Goal: Find specific page/section

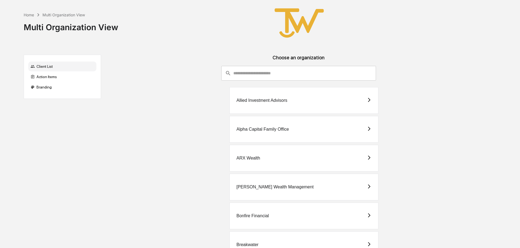
click at [252, 129] on div "Alpha Capital Family Office" at bounding box center [262, 129] width 53 height 5
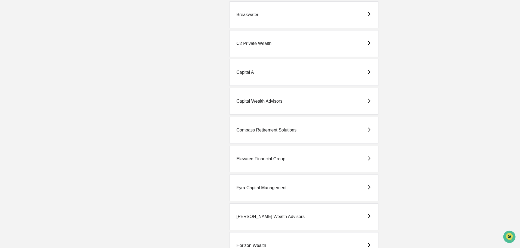
scroll to position [245, 0]
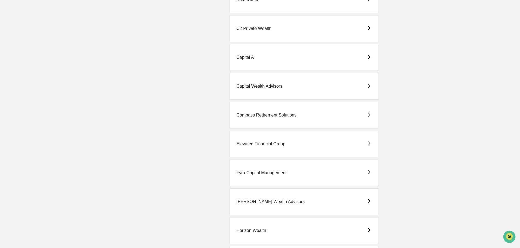
click at [258, 170] on div "Fyra Capital Management" at bounding box center [261, 172] width 50 height 5
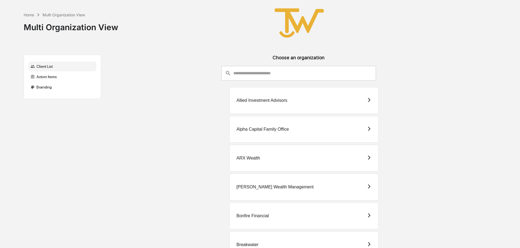
click at [245, 128] on div "Alpha Capital Family Office" at bounding box center [262, 129] width 53 height 5
